Goal: Information Seeking & Learning: Find specific fact

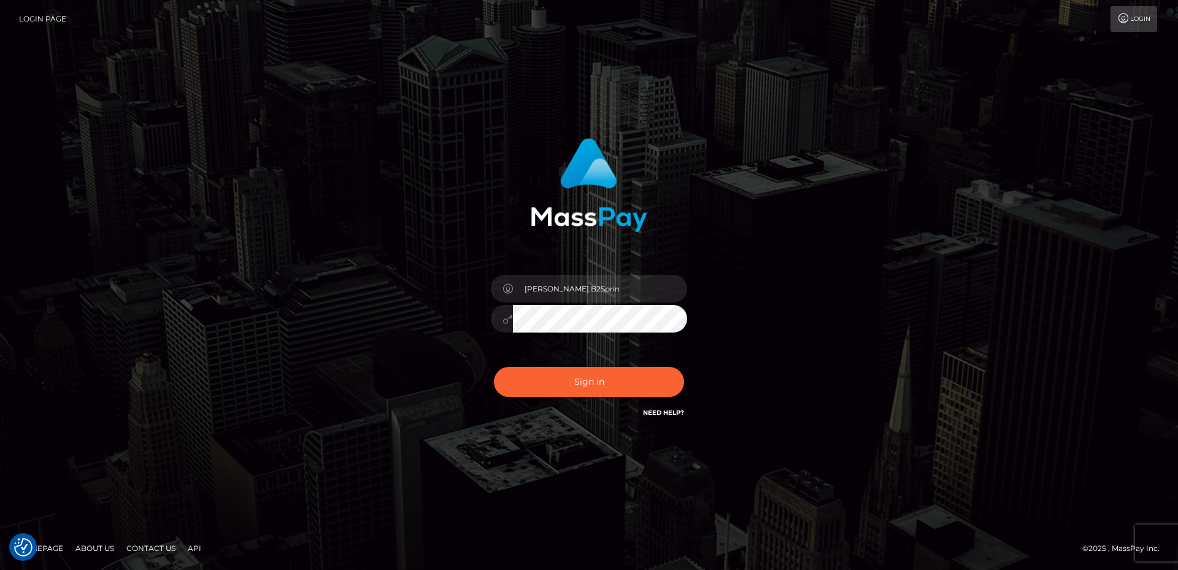
click at [776, 230] on div "David.B2Sprin Sign in" at bounding box center [589, 285] width 700 height 312
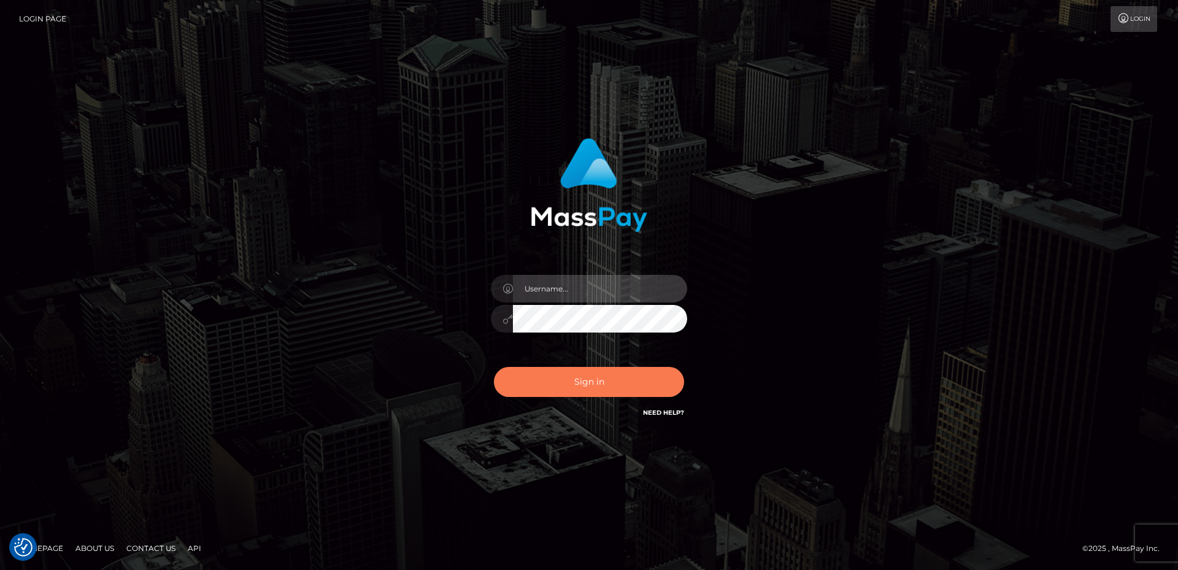
type input "David.B2Sprin"
click at [574, 379] on button "Sign in" at bounding box center [589, 382] width 190 height 30
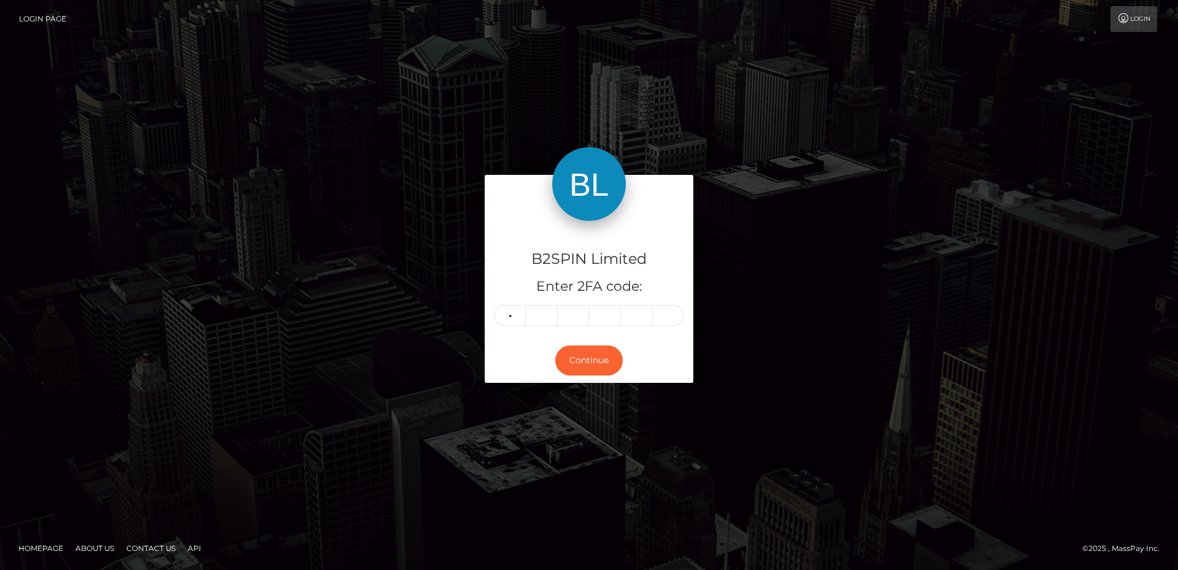
type input "3"
type input "9"
type input "5"
type input "1"
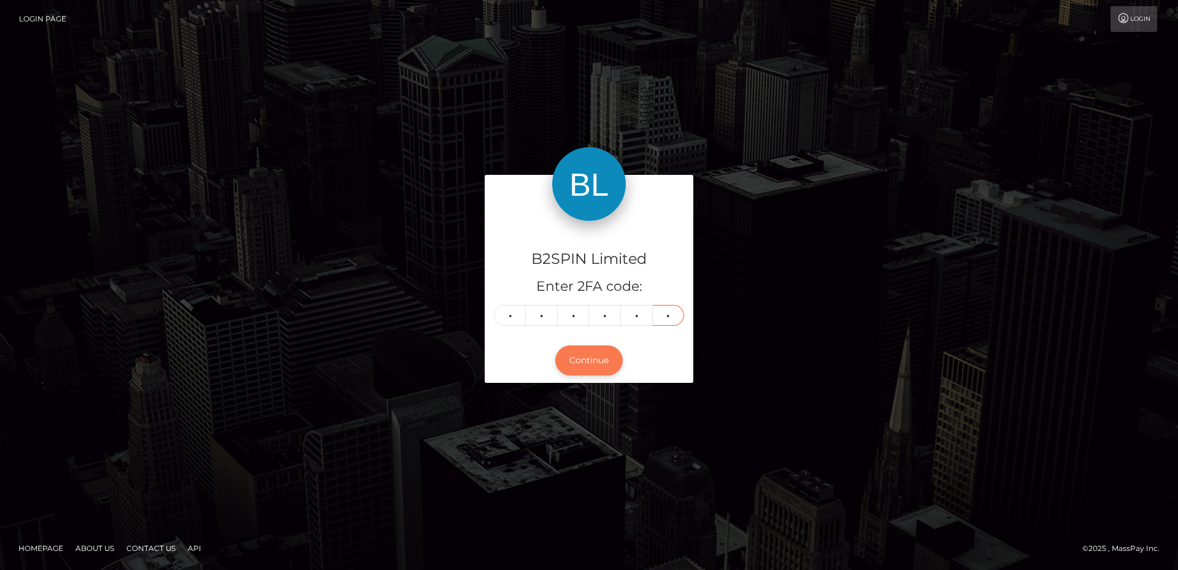
type input "4"
click at [592, 361] on button "Continue" at bounding box center [589, 361] width 68 height 30
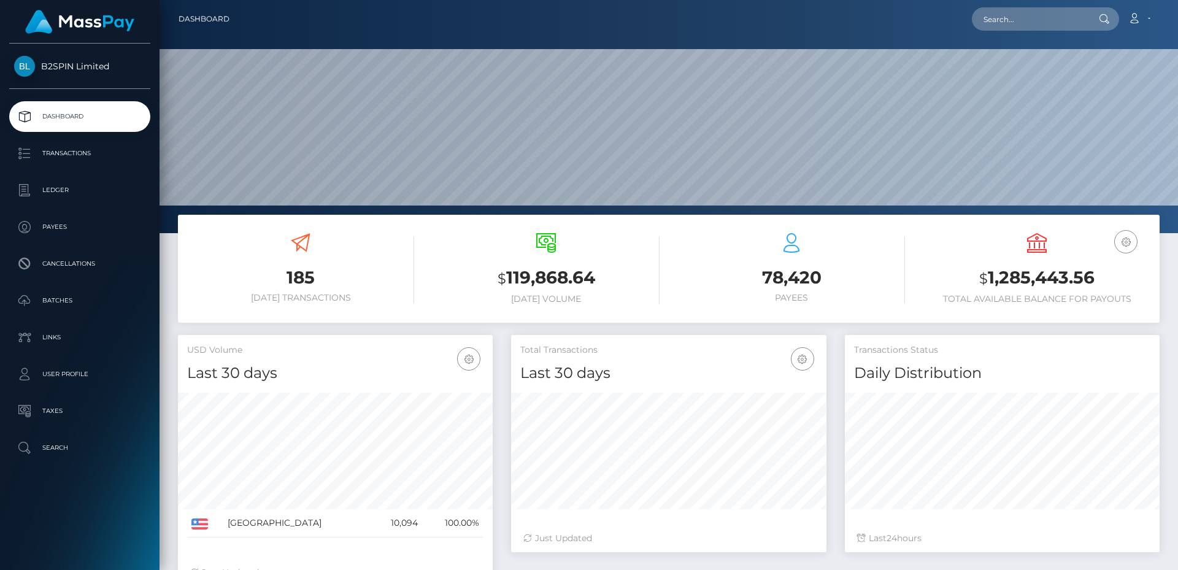
scroll to position [218, 315]
click at [1036, 15] on input "text" at bounding box center [1029, 18] width 115 height 23
paste input "3343791"
drag, startPoint x: 1035, startPoint y: 18, endPoint x: 892, endPoint y: 14, distance: 143.7
click at [892, 14] on div "3343791 Loading... Loading... Account Edit Profile Logout" at bounding box center [699, 19] width 920 height 26
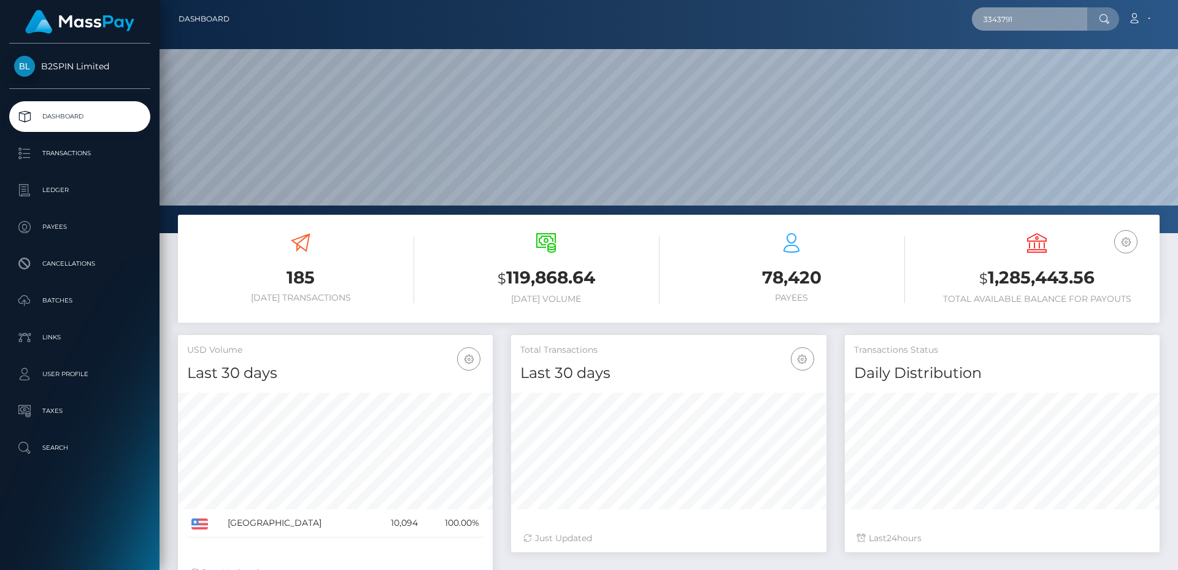
click at [1064, 18] on input "3343791" at bounding box center [1029, 18] width 115 height 23
paste input "1306314946"
type input "1306314946"
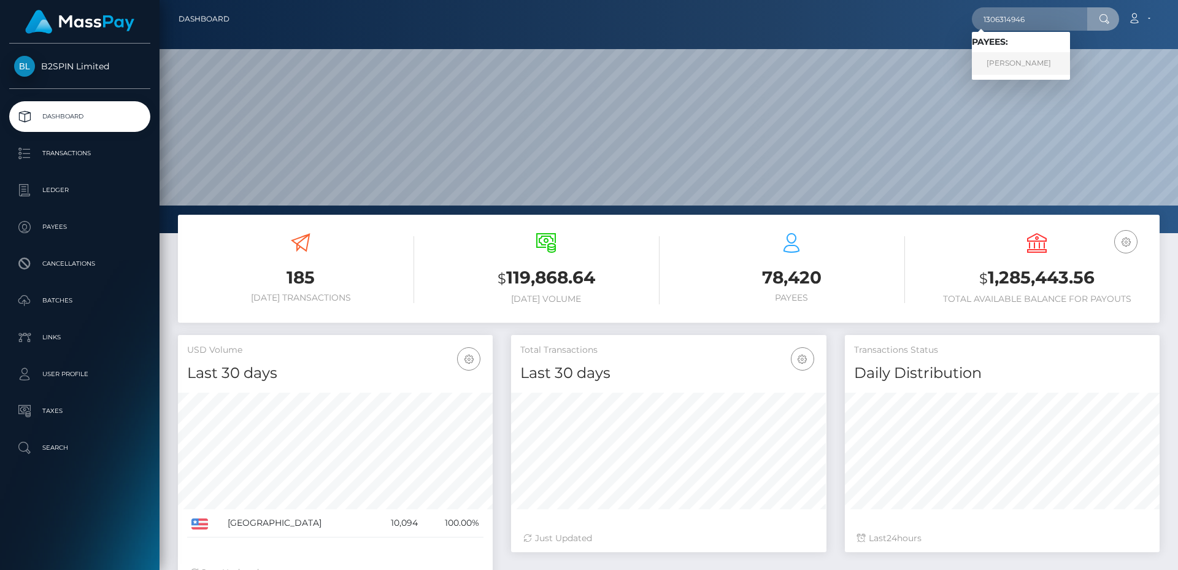
click at [1037, 59] on link "DANIEL DIAZ" at bounding box center [1021, 63] width 98 height 23
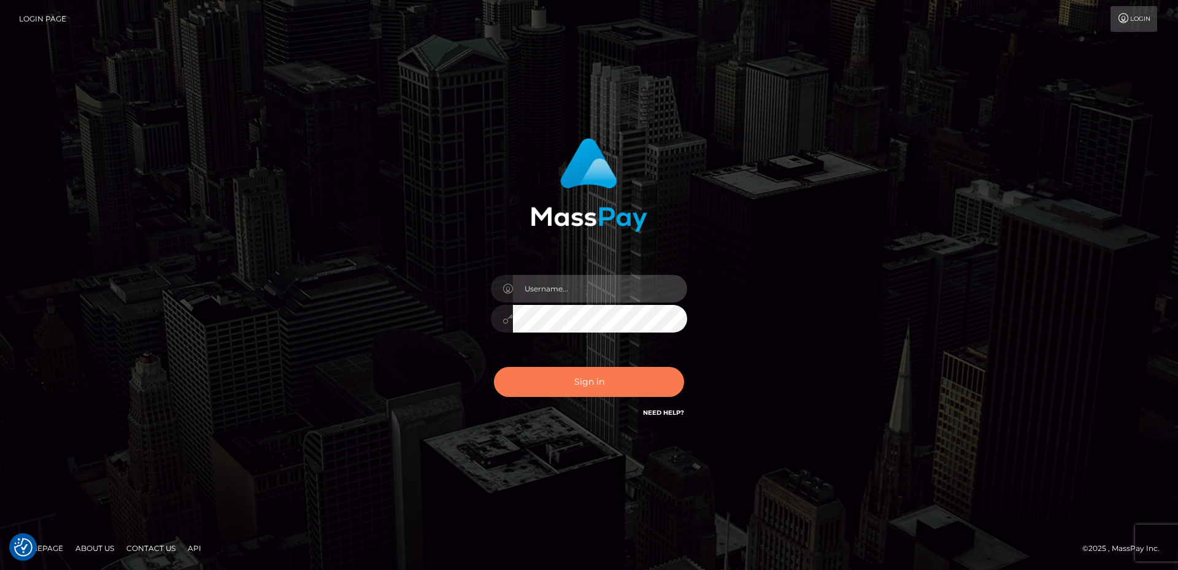
type input "[PERSON_NAME].B2Sprin"
click at [616, 384] on button "Sign in" at bounding box center [589, 382] width 190 height 30
type input "David.B2Sprin"
click at [597, 379] on button "Sign in" at bounding box center [589, 382] width 190 height 30
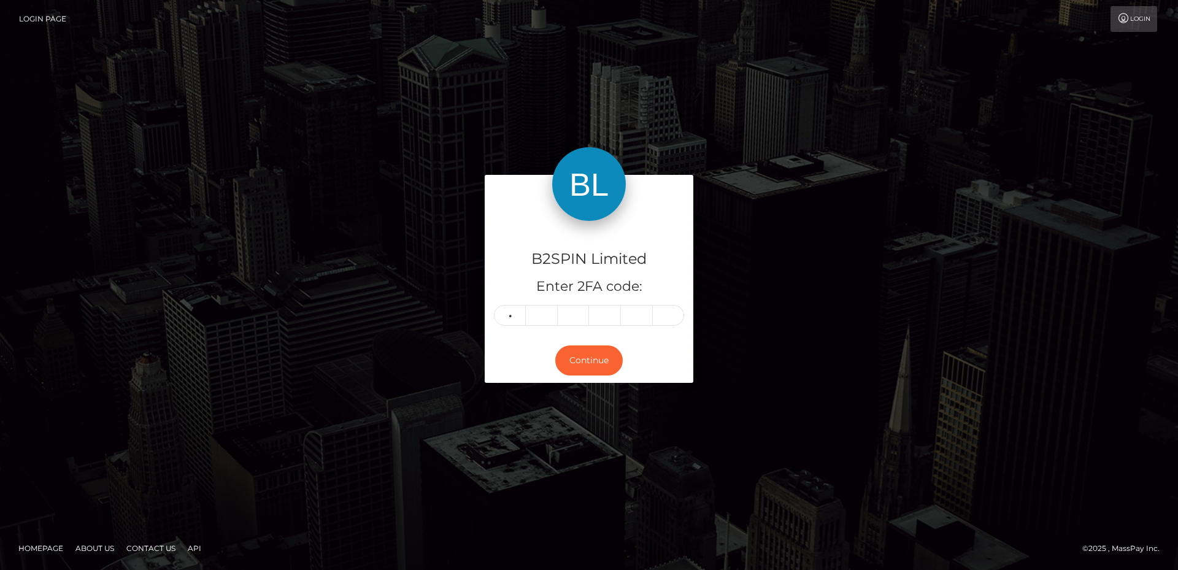
type input "3"
type input "7"
type input "6"
type input "5"
type input "1"
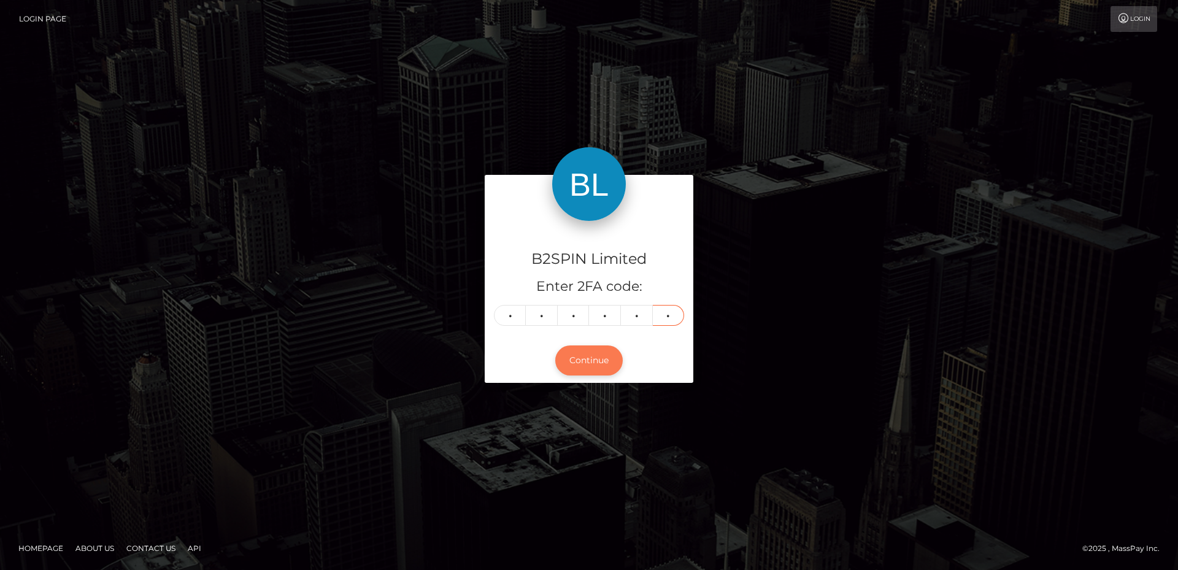
type input "5"
click at [582, 346] on button "Continue" at bounding box center [589, 361] width 68 height 30
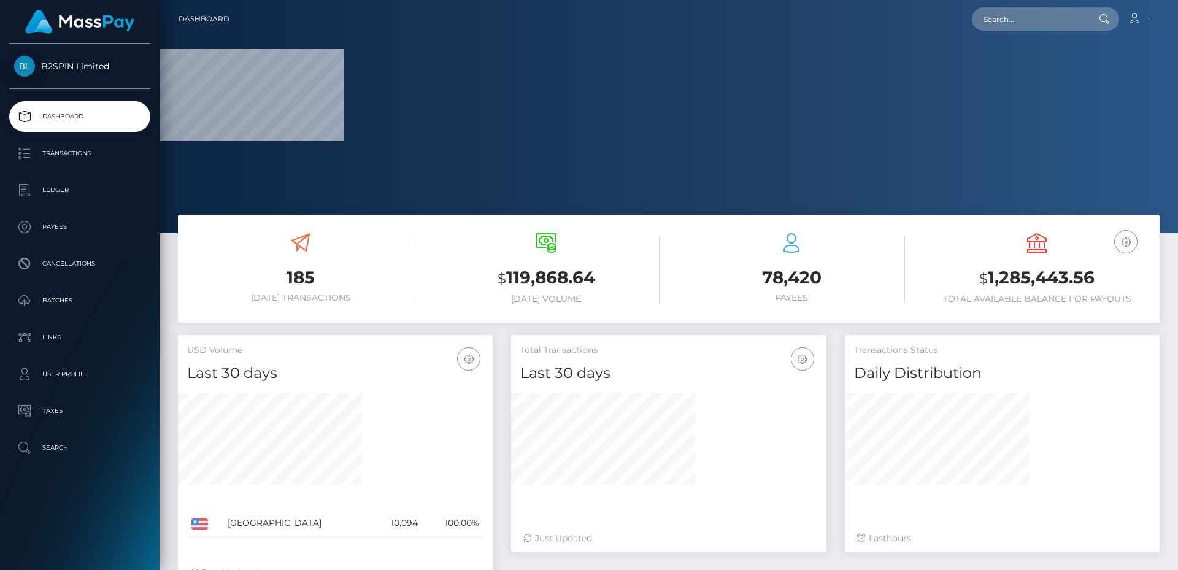
drag, startPoint x: 794, startPoint y: 128, endPoint x: 714, endPoint y: 130, distance: 79.8
click at [794, 128] on div at bounding box center [669, 116] width 1019 height 233
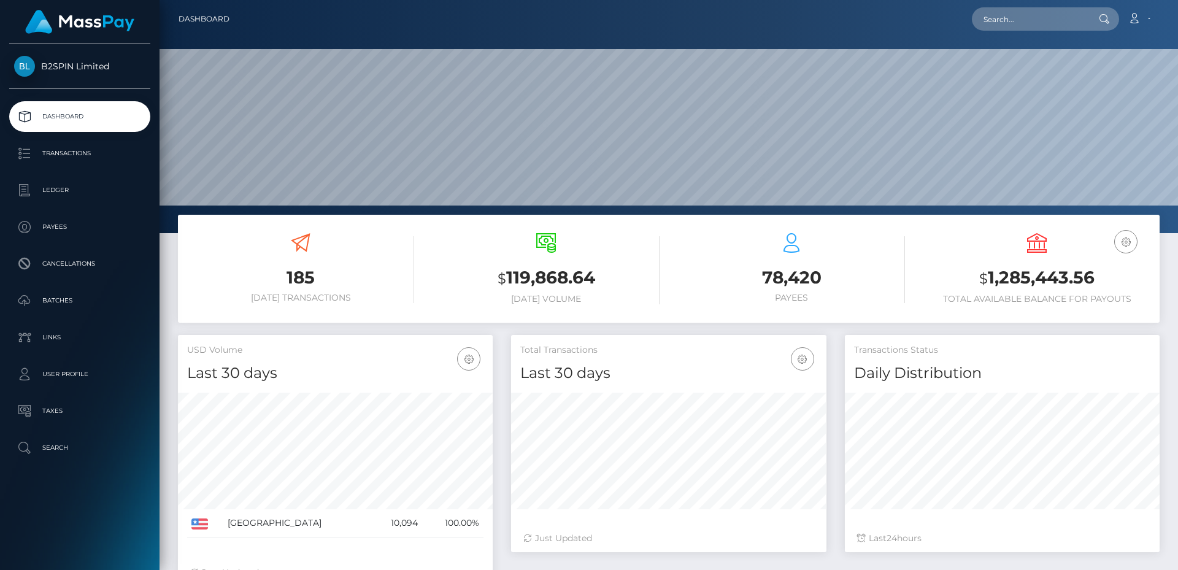
scroll to position [218, 315]
click at [1048, 14] on input "text" at bounding box center [1029, 18] width 115 height 23
paste input "1306314946"
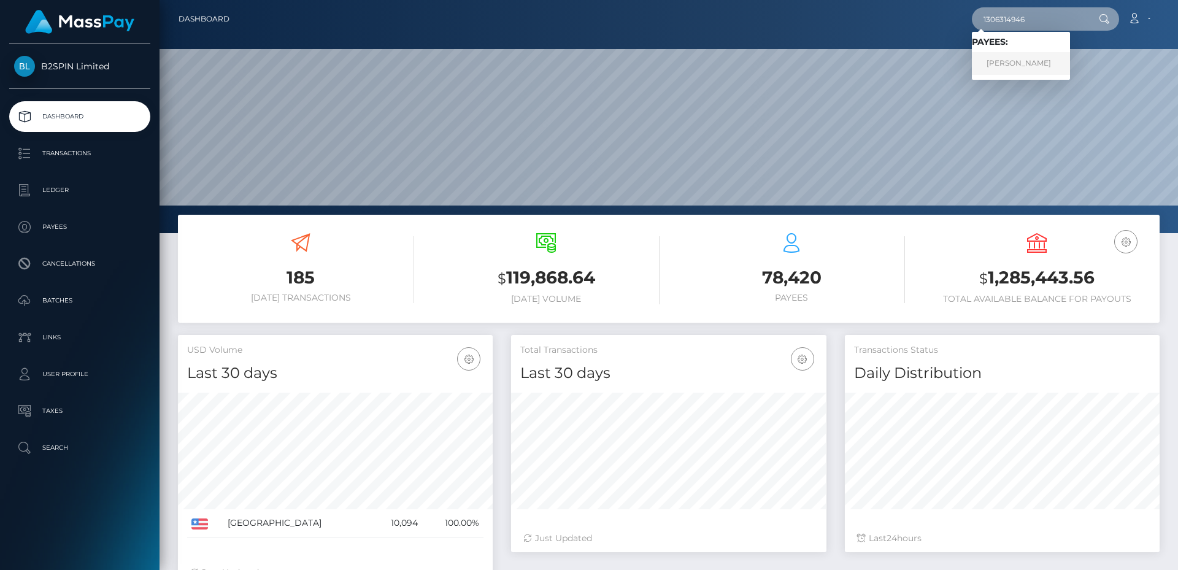
type input "1306314946"
click at [1018, 66] on link "DANIEL DIAZ" at bounding box center [1021, 63] width 98 height 23
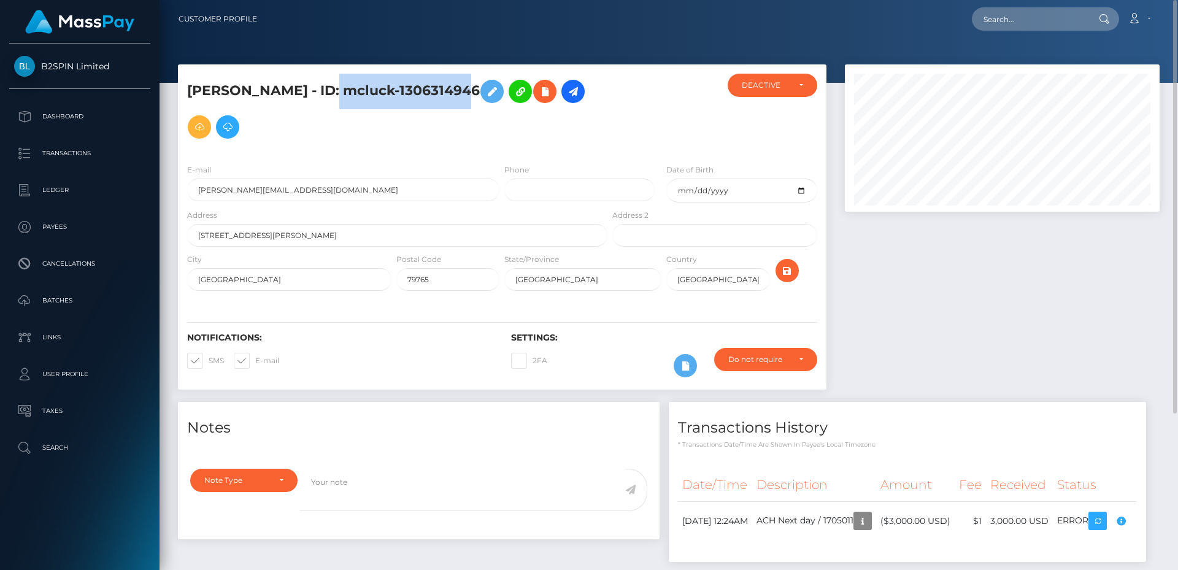
drag, startPoint x: 316, startPoint y: 88, endPoint x: 452, endPoint y: 97, distance: 135.9
click at [452, 97] on h5 "[PERSON_NAME] - ID: mcluck-1306314946" at bounding box center [394, 109] width 414 height 71
copy h5 "mcluck-1306314946"
drag, startPoint x: 321, startPoint y: 103, endPoint x: 277, endPoint y: 93, distance: 44.5
click at [320, 102] on h5 "DANIEL DIAZ - ID: mcluck-1306314946" at bounding box center [394, 109] width 414 height 71
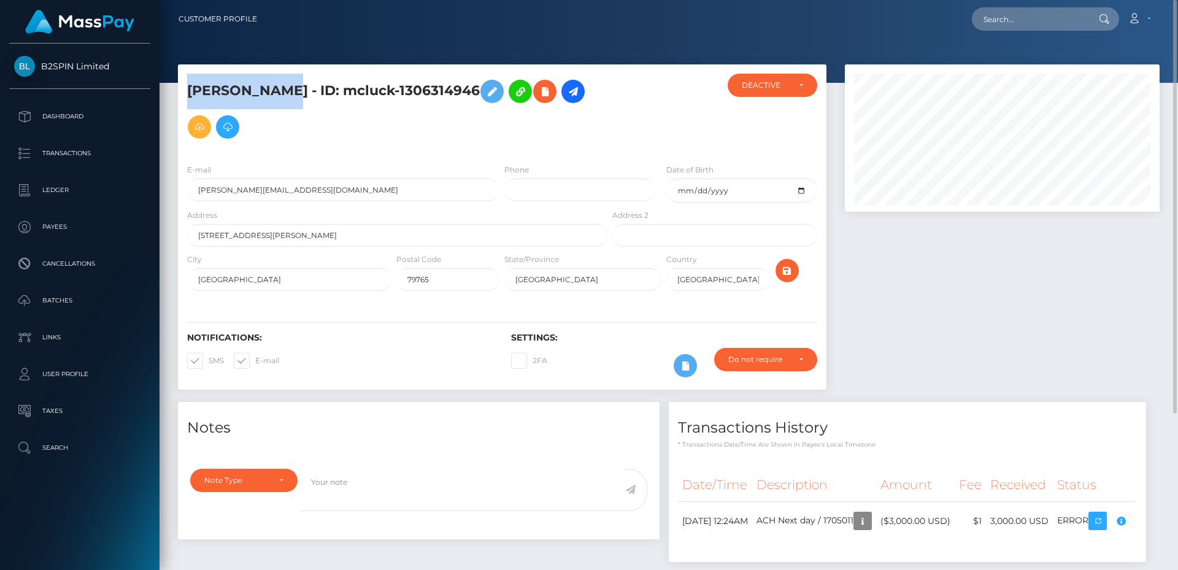
drag, startPoint x: 279, startPoint y: 88, endPoint x: 190, endPoint y: 88, distance: 89.6
click at [190, 88] on h5 "DANIEL DIAZ - ID: mcluck-1306314946" at bounding box center [394, 109] width 414 height 71
copy h5 "DANIEL DIAZ"
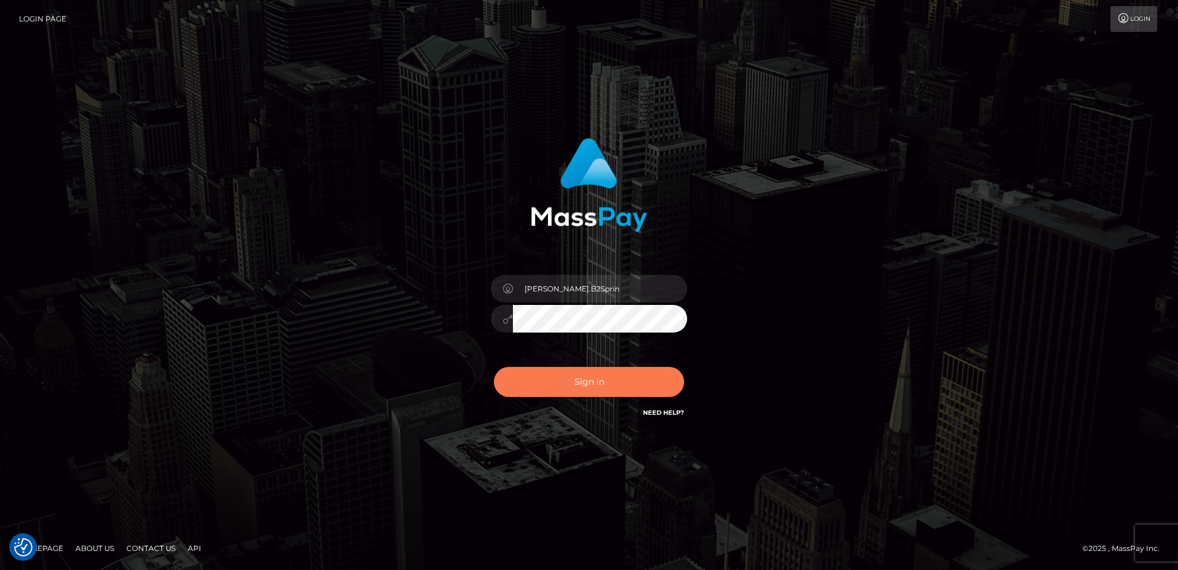
click at [641, 380] on button "Sign in" at bounding box center [589, 382] width 190 height 30
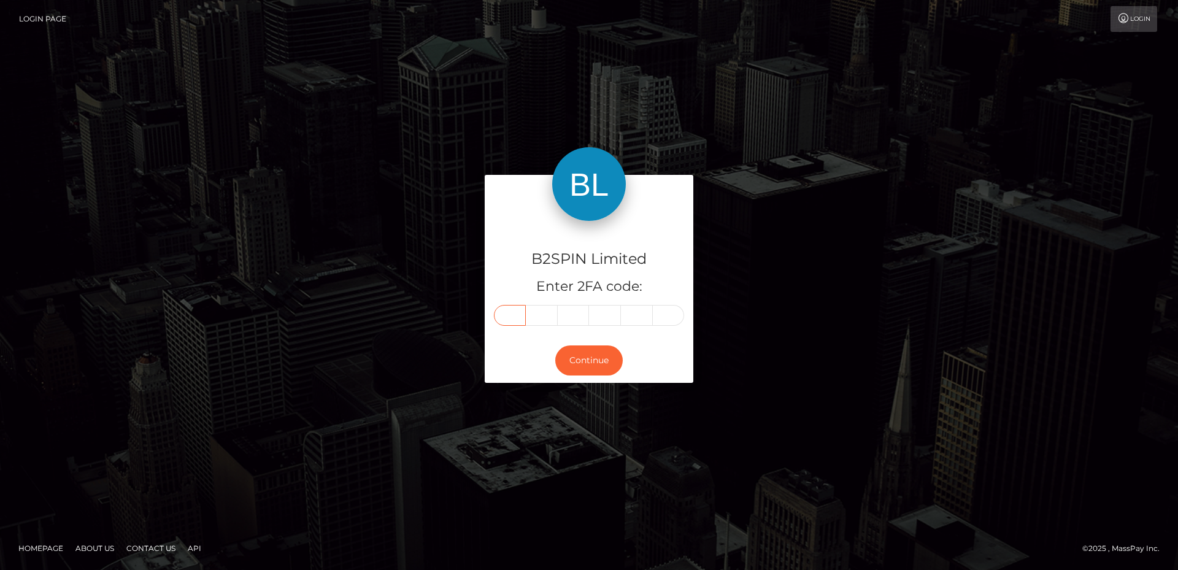
click at [505, 319] on input "text" at bounding box center [510, 315] width 32 height 21
type input "3"
type input "0"
type input "3"
type input "2"
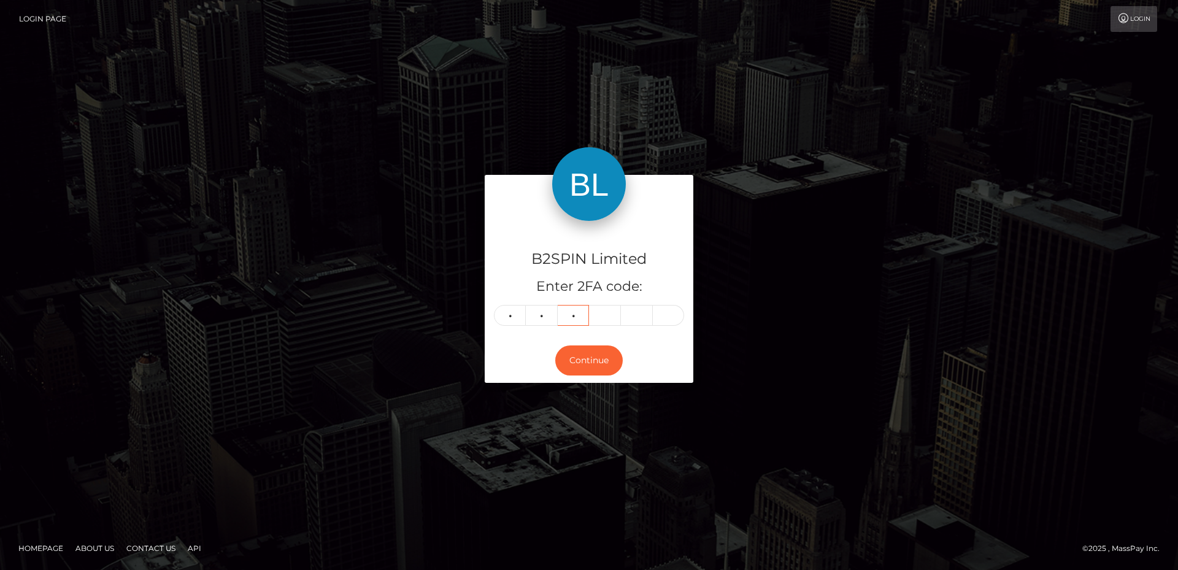
type input "0"
type input "5"
type input "7"
click at [604, 362] on button "Continue" at bounding box center [589, 361] width 68 height 30
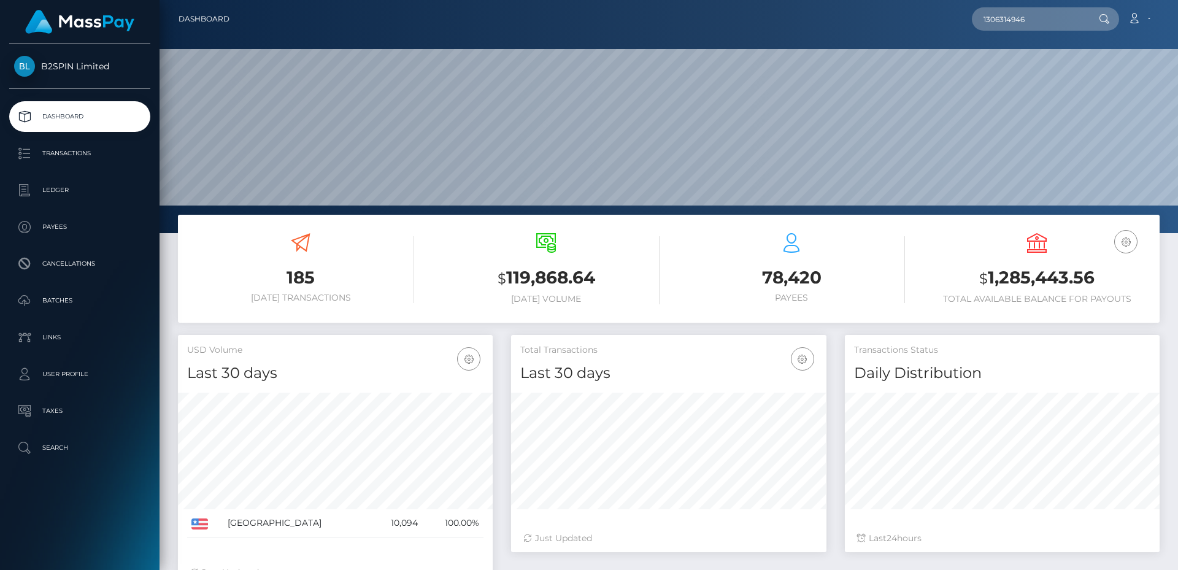
scroll to position [218, 315]
click at [1042, 20] on input "1306314946" at bounding box center [1029, 18] width 115 height 23
type input "1306314946"
click at [1029, 66] on link "DANIEL DIAZ" at bounding box center [1021, 63] width 98 height 23
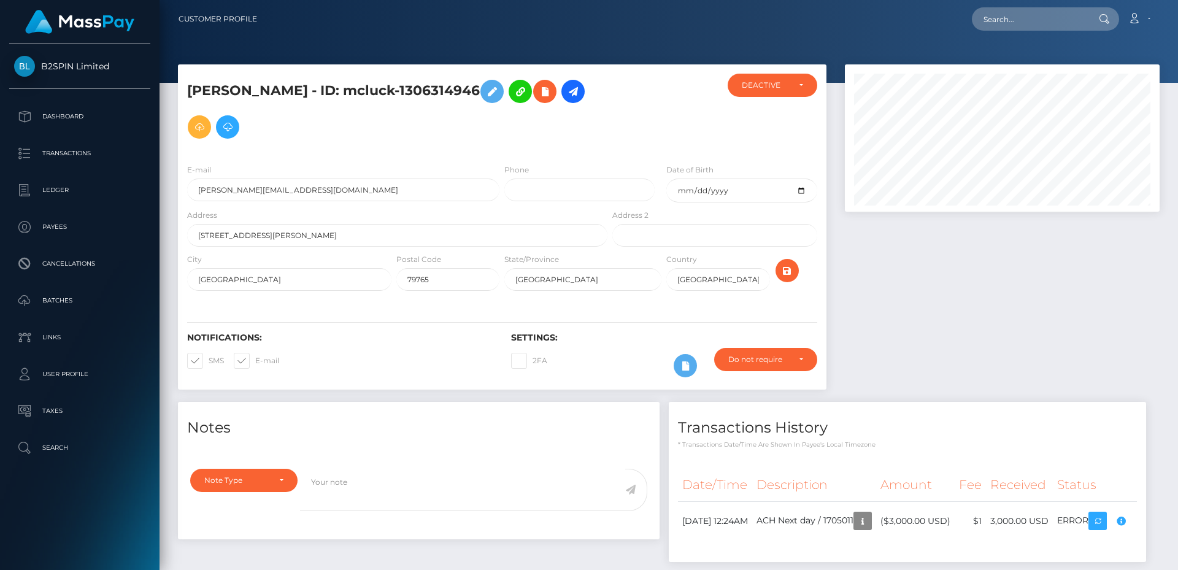
scroll to position [147, 315]
drag, startPoint x: 746, startPoint y: 191, endPoint x: 694, endPoint y: 194, distance: 51.6
click at [694, 194] on input "1992-10-10" at bounding box center [742, 191] width 150 height 24
drag, startPoint x: 280, startPoint y: 87, endPoint x: 182, endPoint y: 85, distance: 97.6
click at [182, 85] on div "DANIEL DIAZ - ID: mcluck-1306314946" at bounding box center [394, 114] width 432 height 80
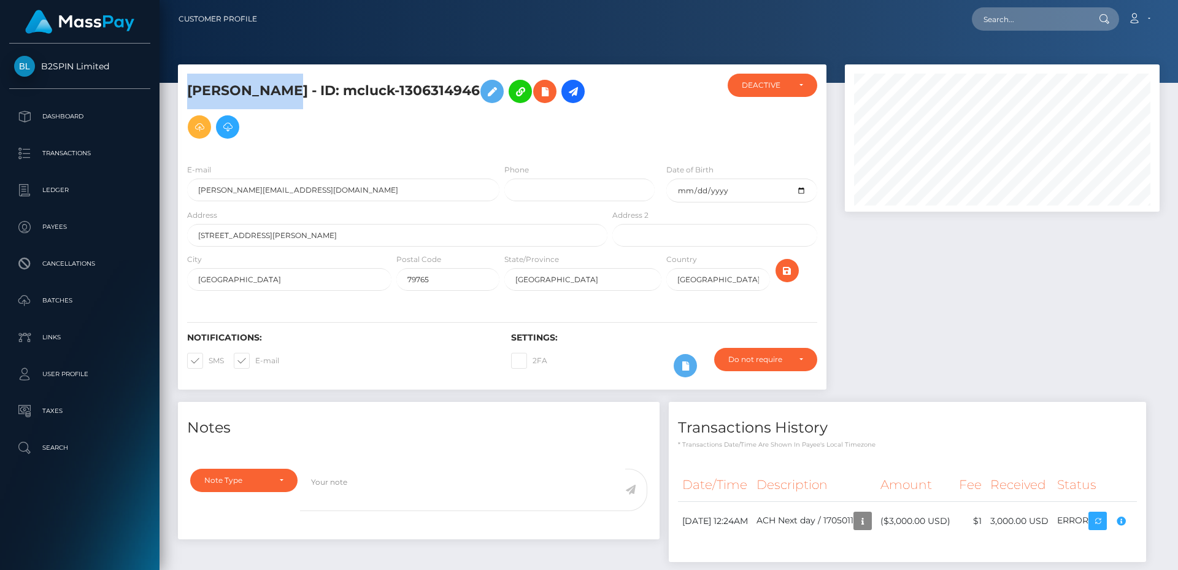
copy h5 "DANIEL DIAZ"
click at [877, 481] on div "Notes Note Type Compliance Clear Compliance General Note Type" at bounding box center [669, 488] width 1000 height 172
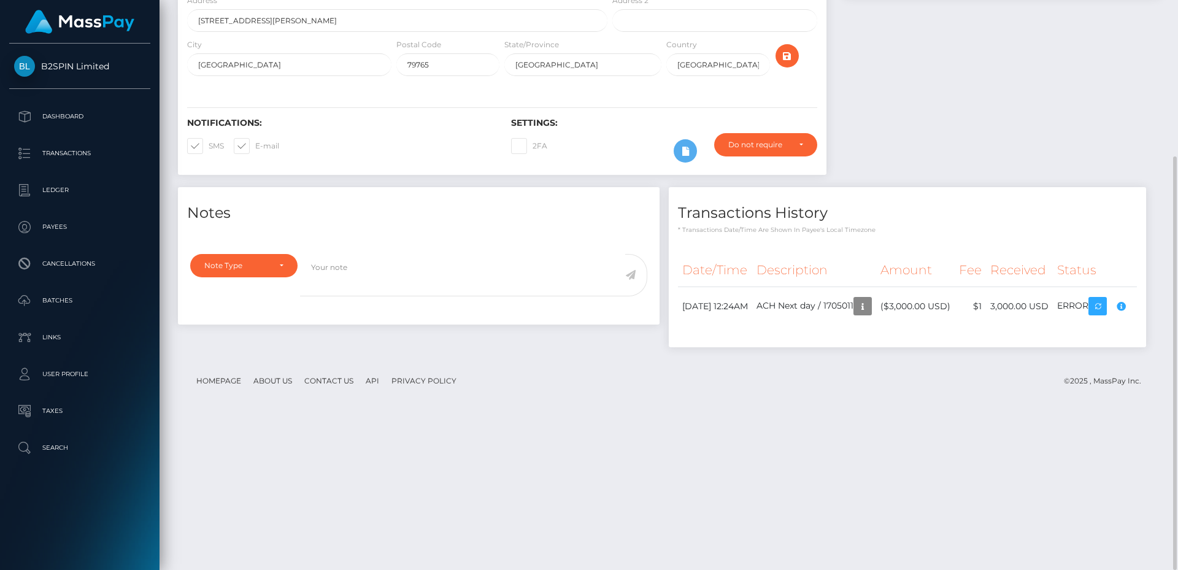
click at [791, 360] on div "Notes Note Type Compliance Clear Compliance General Note Type" at bounding box center [669, 273] width 1000 height 172
click at [801, 360] on div "Notes Note Type Compliance Clear Compliance General Note Type" at bounding box center [669, 273] width 1000 height 172
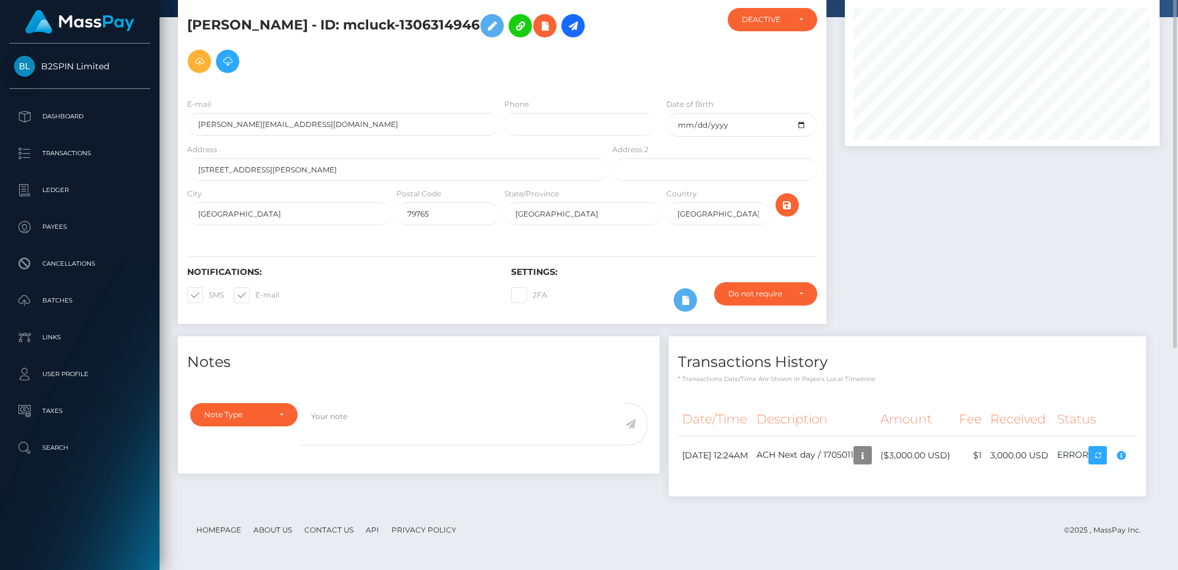
scroll to position [0, 0]
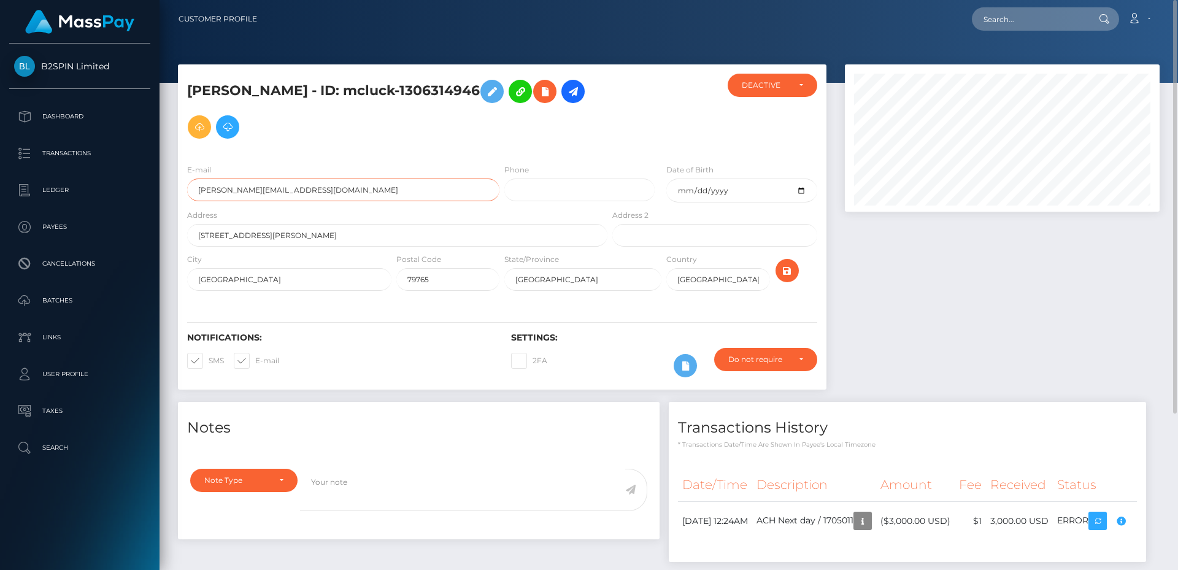
drag, startPoint x: 298, startPoint y: 192, endPoint x: 167, endPoint y: 189, distance: 130.8
click at [167, 189] on div "DANIEL DIAZ - ID: mcluck-1306314946 ACTIVE DEACTIVE" at bounding box center [669, 349] width 1019 height 571
